Goal: Transaction & Acquisition: Purchase product/service

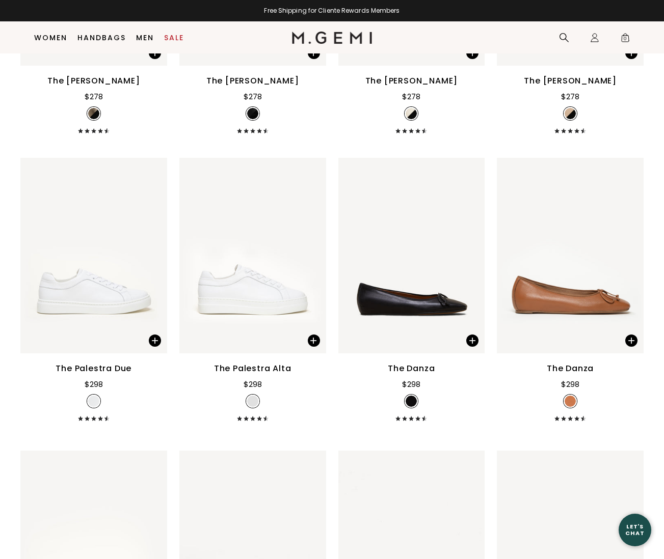
scroll to position [2637, 0]
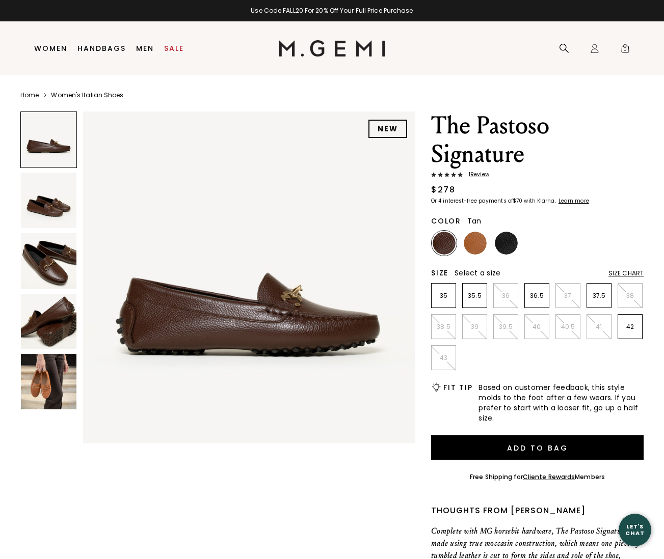
scroll to position [1, 0]
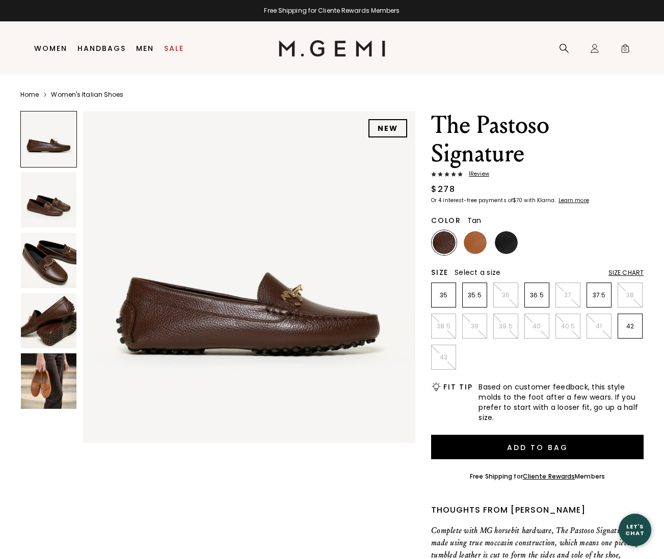
click at [476, 245] on img at bounding box center [475, 242] width 23 height 23
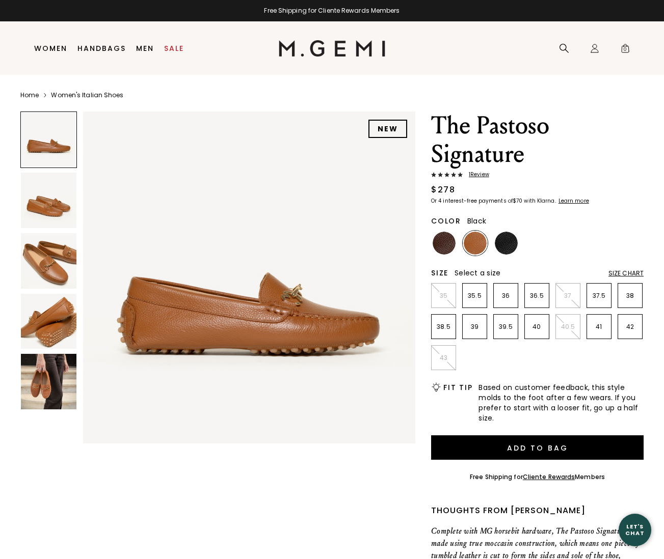
scroll to position [1, 0]
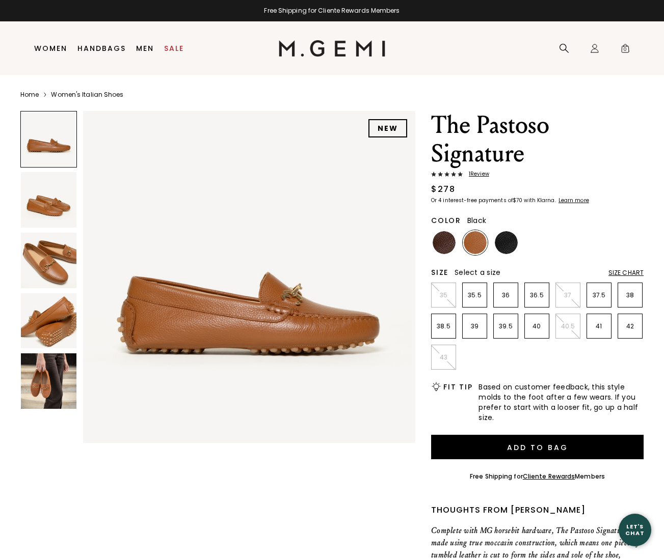
click at [516, 248] on img at bounding box center [506, 242] width 23 height 23
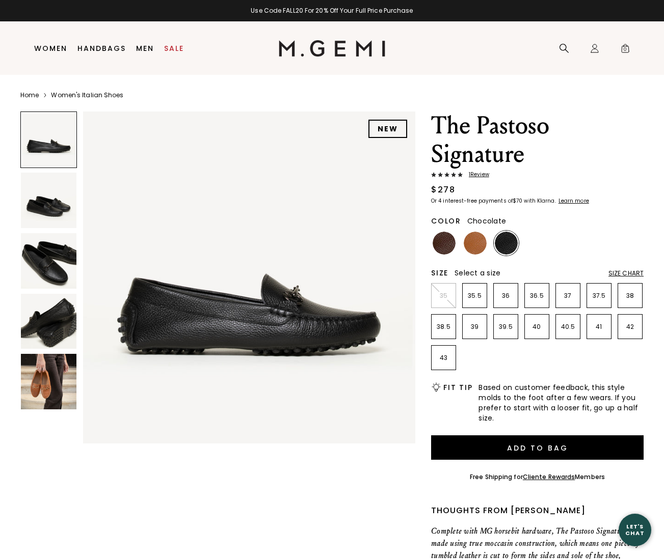
click at [447, 244] on img at bounding box center [443, 243] width 23 height 23
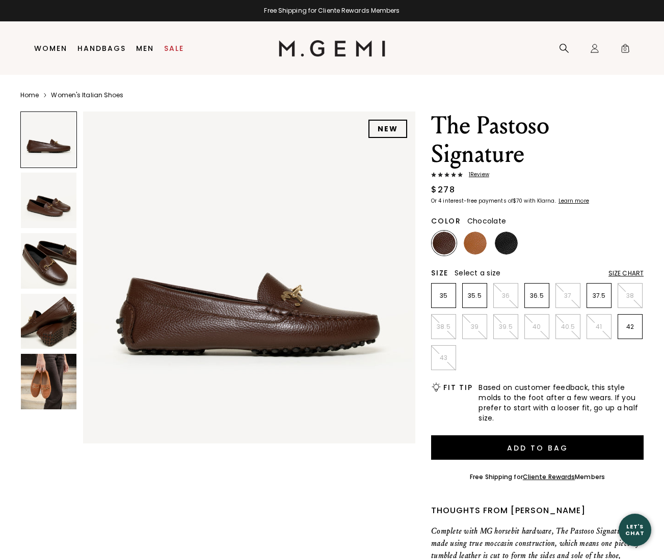
scroll to position [1, 0]
click at [58, 372] on img at bounding box center [49, 382] width 56 height 56
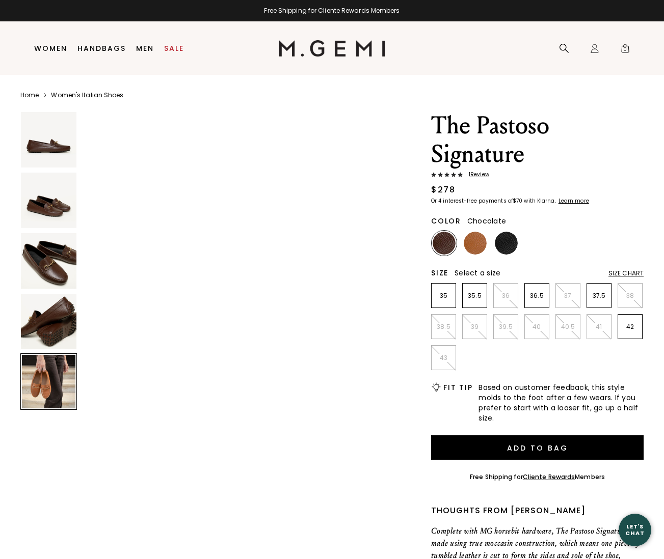
scroll to position [1370, 0]
